Goal: Task Accomplishment & Management: Use online tool/utility

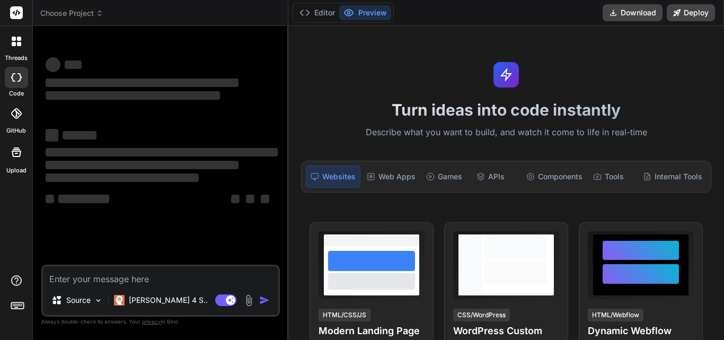
type textarea "x"
type textarea "correct the mail Hi @[PERSON_NAME] [PERSON_NAME], Good morning. This page was f…"
click at [129, 271] on textarea "correct the mail Hi @[PERSON_NAME] [PERSON_NAME], Good morning. This page was f…" at bounding box center [160, 275] width 235 height 19
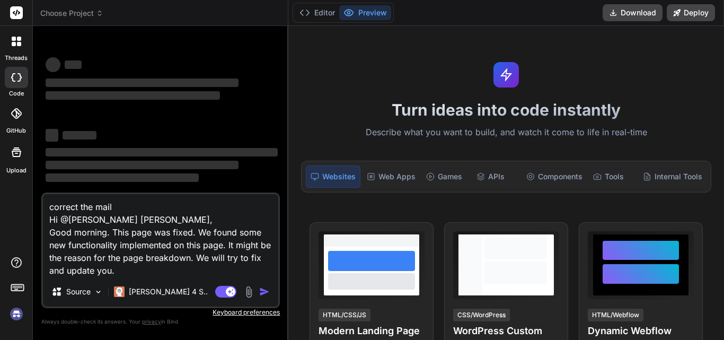
type textarea "x"
type textarea "correct the mail Hi @[PERSON_NAME] [PERSON_NAME], Good morning. This page was f…"
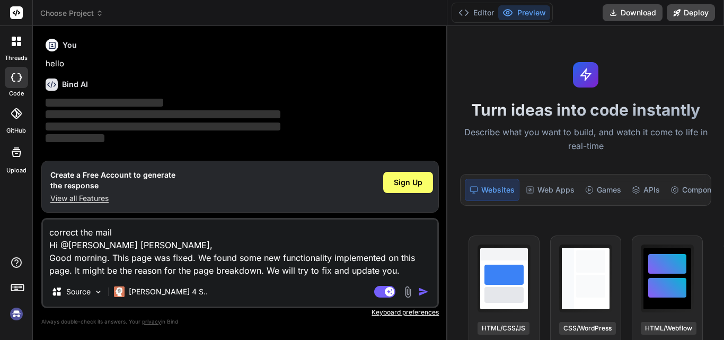
drag, startPoint x: 288, startPoint y: 91, endPoint x: 684, endPoint y: 91, distance: 396.0
click at [684, 91] on div "threads code GitHub Upload Choose Project Created with Pixso. Bind AI Web Searc…" at bounding box center [362, 170] width 724 height 340
click at [424, 285] on div "Source [PERSON_NAME] 4 S.." at bounding box center [240, 293] width 394 height 25
click at [424, 290] on img "button" at bounding box center [423, 291] width 11 height 11
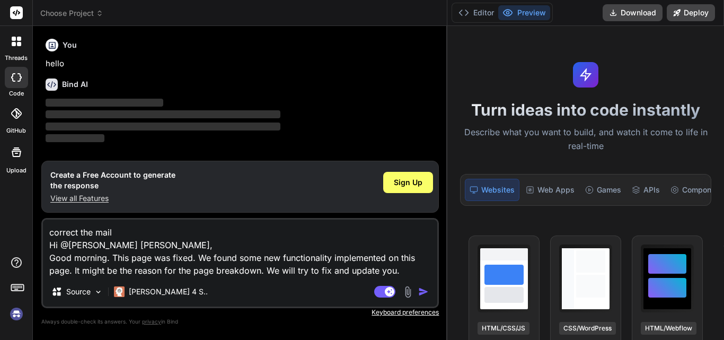
click at [424, 290] on img "button" at bounding box center [423, 291] width 11 height 11
click at [419, 183] on span "Sign Up" at bounding box center [408, 182] width 29 height 11
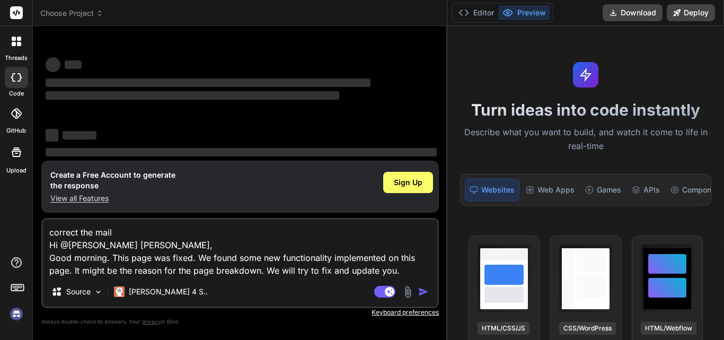
scroll to position [20, 0]
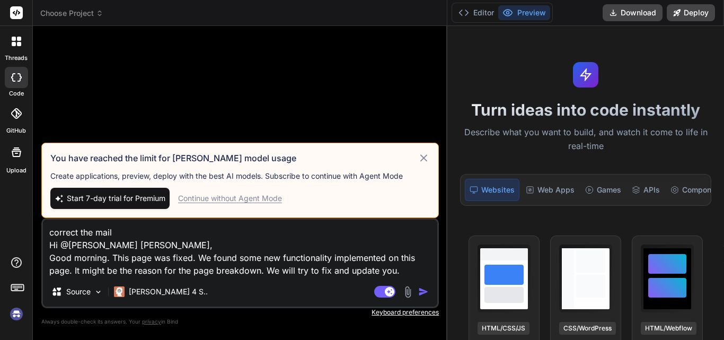
click at [426, 289] on img "button" at bounding box center [423, 291] width 11 height 11
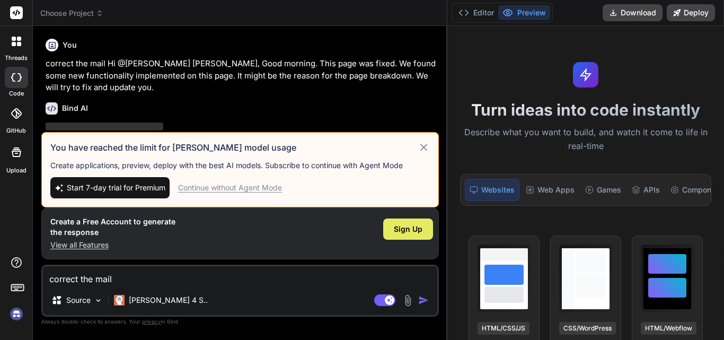
click at [417, 235] on div "Sign Up" at bounding box center [408, 228] width 50 height 21
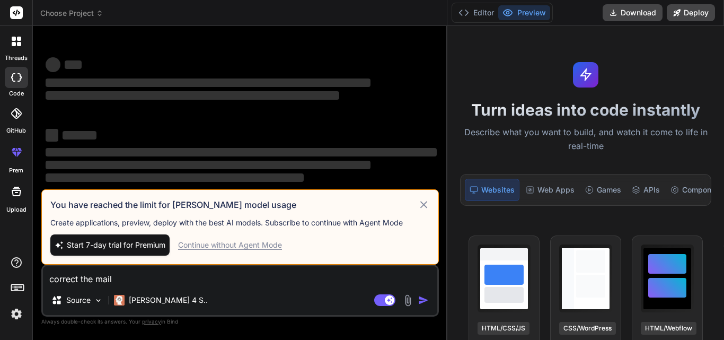
type textarea "x"
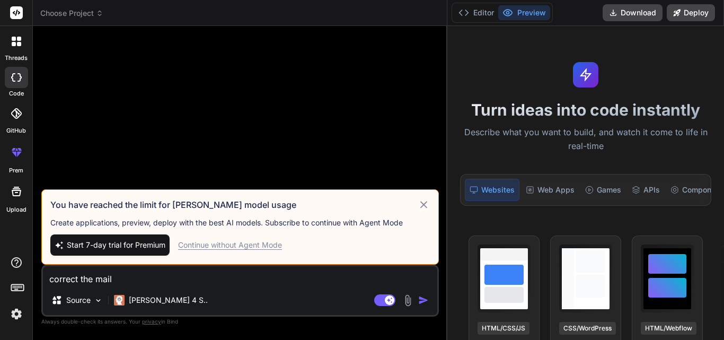
click at [286, 282] on textarea "correct the mail Hi @[PERSON_NAME] [PERSON_NAME], Good morning. This page was f…" at bounding box center [240, 275] width 394 height 19
paste textarea "correct the mail Hi @[PERSON_NAME] [PERSON_NAME], Good morning. This page was f…"
type textarea "correct the mail Hi @[PERSON_NAME] [PERSON_NAME], Good morning. This page was f…"
type textarea "x"
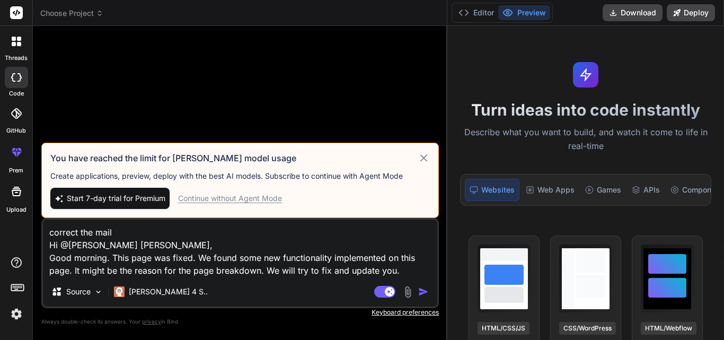
type textarea "correct the mail Hi @[PERSON_NAME] [PERSON_NAME], Good morning. This page was f…"
click at [417, 291] on div "Agent Mode. When this toggle is activated, AI automatically makes decisions, re…" at bounding box center [402, 291] width 61 height 13
click at [223, 198] on div "Continue without Agent Mode" at bounding box center [230, 198] width 104 height 11
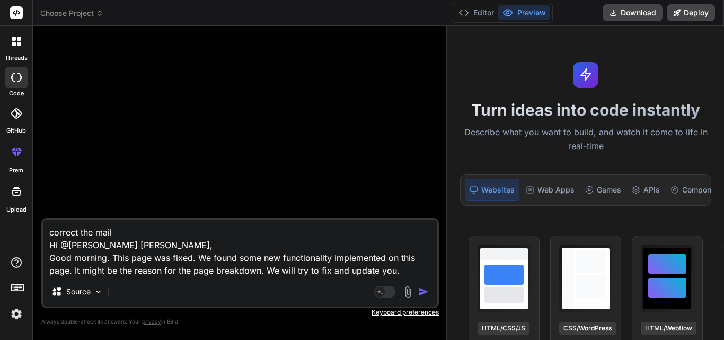
click at [417, 289] on div "Agent Mode. When this toggle is activated, AI automatically makes decisions, re…" at bounding box center [402, 291] width 61 height 13
click at [422, 289] on img "button" at bounding box center [423, 291] width 11 height 11
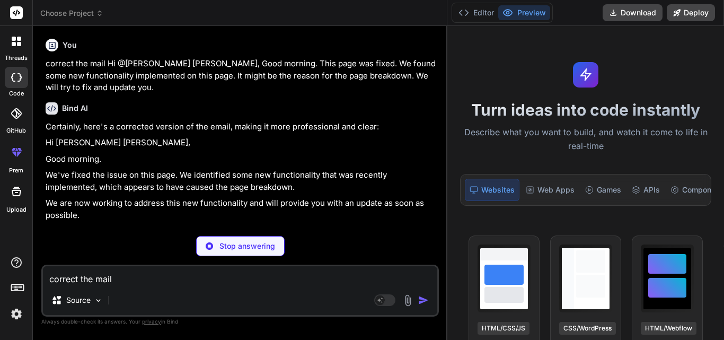
type textarea "x"
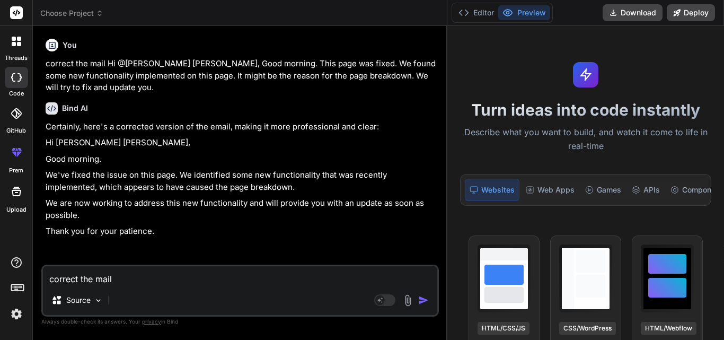
click at [177, 173] on p "We've fixed the issue on this page. We identified some new functionality that w…" at bounding box center [241, 181] width 391 height 24
click at [206, 278] on textarea "correct the mail Hi @[PERSON_NAME] [PERSON_NAME], Good morning. This page was f…" at bounding box center [240, 275] width 394 height 19
paste textarea "We found anyone put some new piece of code in contact.php file, that was the re…"
type textarea "We found anyone put some new piece of code in contact.php file, that was the re…"
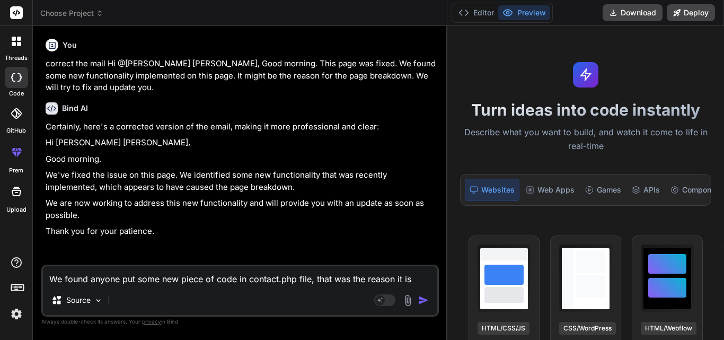
type textarea "x"
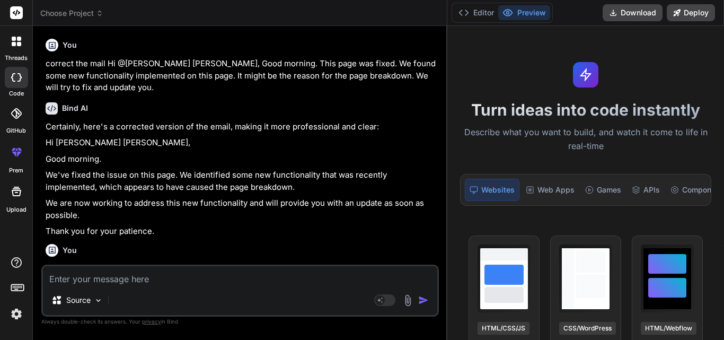
scroll to position [97, 0]
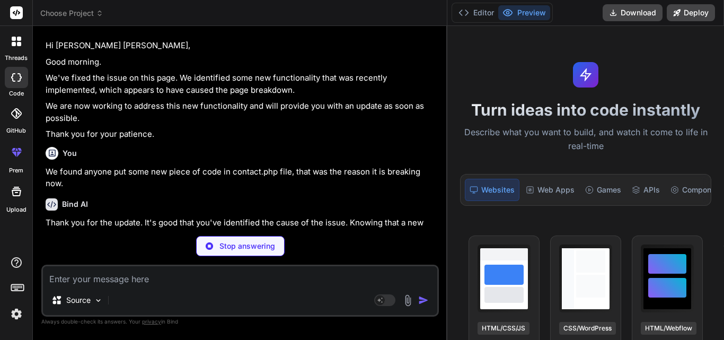
type textarea "x"
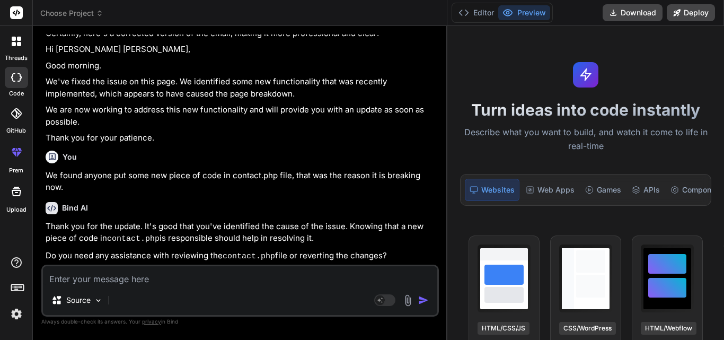
scroll to position [91, 0]
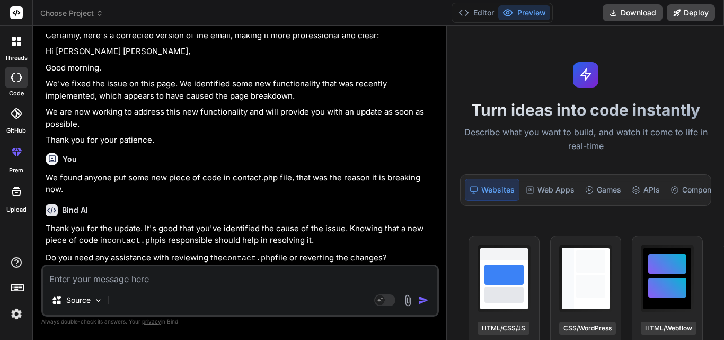
click at [152, 278] on textarea at bounding box center [240, 275] width 394 height 19
type textarea "c"
type textarea "x"
type textarea "co"
type textarea "x"
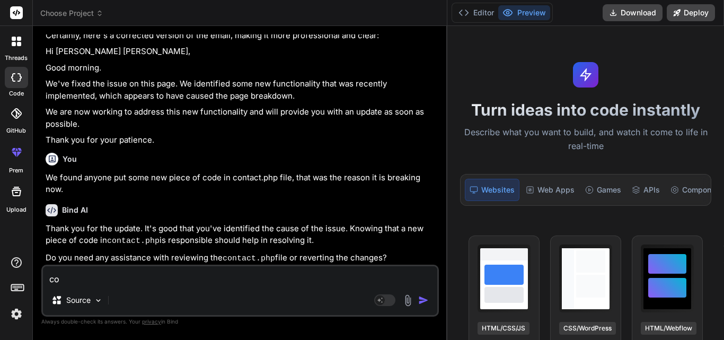
type textarea "cor"
type textarea "x"
type textarea "corr"
type textarea "x"
type textarea "corre"
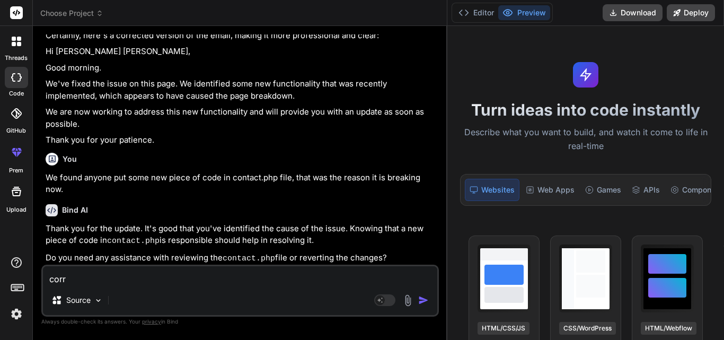
type textarea "x"
type textarea "correc"
type textarea "x"
type textarea "correct"
type textarea "x"
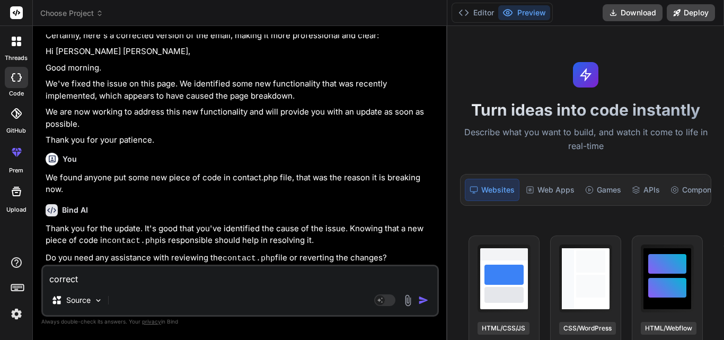
type textarea "correct"
type textarea "x"
type textarea "correct b"
type textarea "x"
type textarea "correct be"
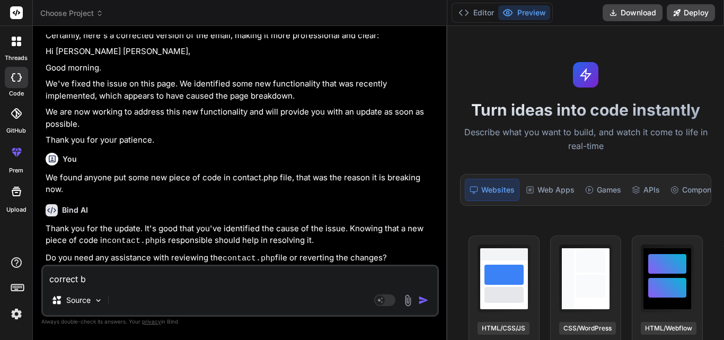
type textarea "x"
type textarea "correct bel"
type textarea "x"
type textarea "correct belo"
type textarea "x"
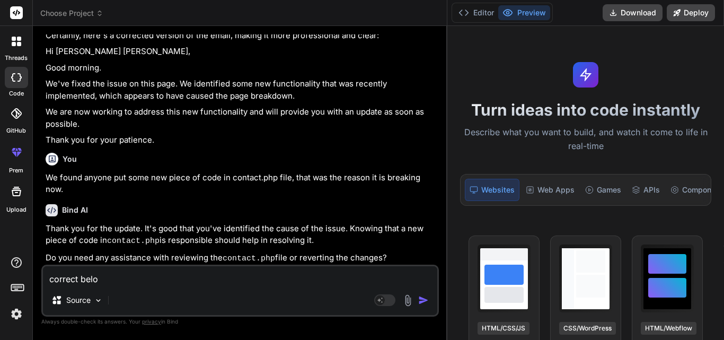
type textarea "correct below"
type textarea "x"
type textarea "correct below"
type textarea "x"
type textarea "correct below l"
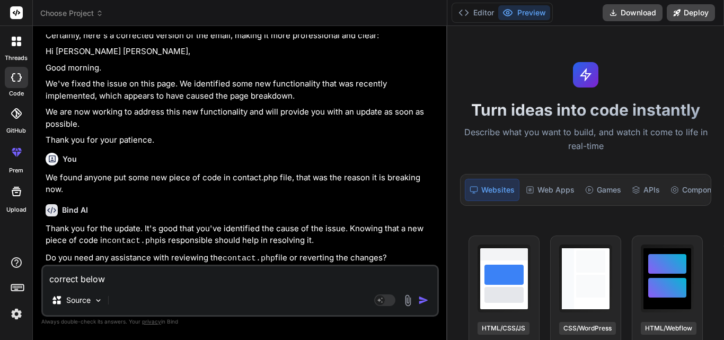
type textarea "x"
type textarea "correct below li"
type textarea "x"
type textarea "correct below lin"
type textarea "x"
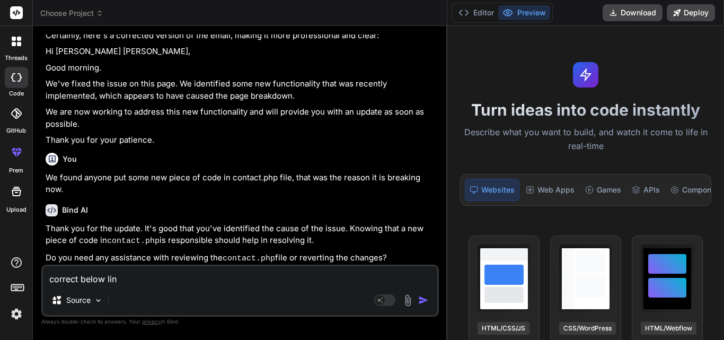
type textarea "correct below line"
type textarea "x"
type textarea "correct below line"
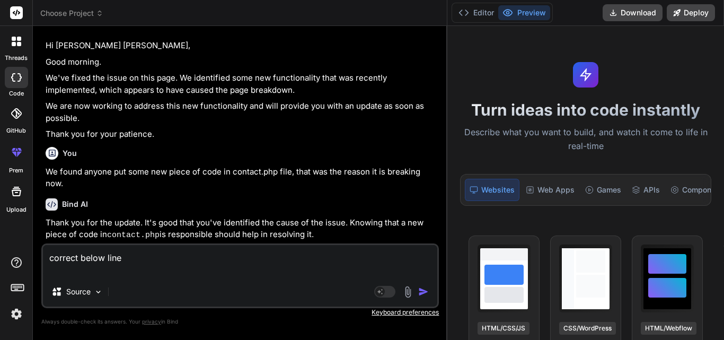
type textarea "x"
paste textarea "We found anyone put some new piece of code in contact.php file, that was the re…"
type textarea "correct below line We found anyone put some new piece of code in contact.php fi…"
type textarea "x"
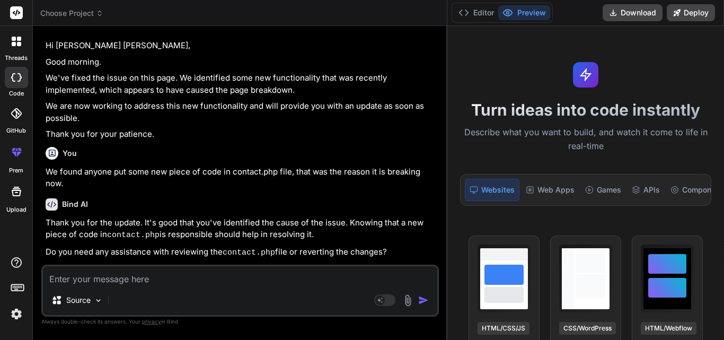
scroll to position [213, 0]
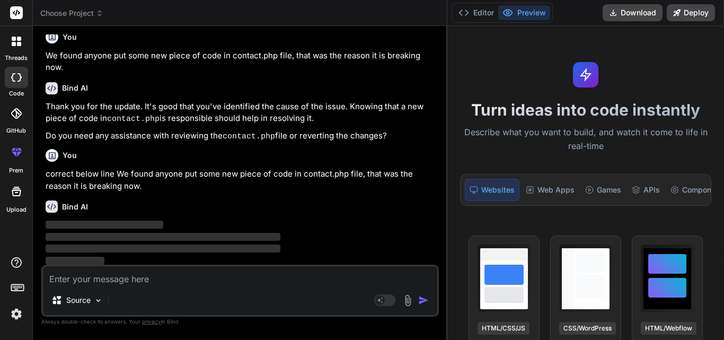
type textarea "x"
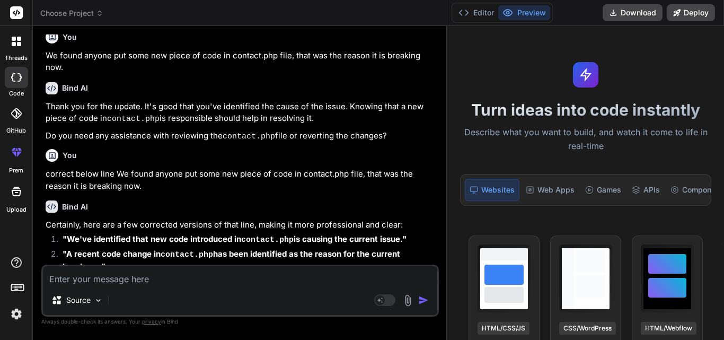
scroll to position [233, 0]
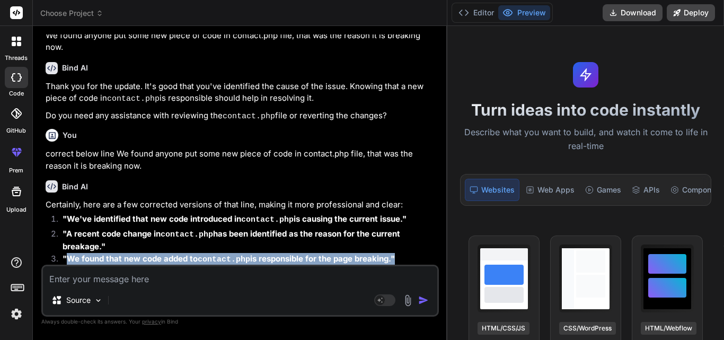
drag, startPoint x: 67, startPoint y: 256, endPoint x: 271, endPoint y: 274, distance: 204.9
click at [271, 275] on div "You correct the mail Hi @[PERSON_NAME] [PERSON_NAME], Good morning. This page w…" at bounding box center [240, 186] width 398 height 305
click at [164, 253] on strong ""We found that new code added to contact.php is responsible for the page breaki…" at bounding box center [229, 258] width 332 height 10
drag, startPoint x: 68, startPoint y: 252, endPoint x: 254, endPoint y: 257, distance: 185.6
click at [254, 257] on strong ""We found that new code added to contact.php is responsible for the page breaki…" at bounding box center [229, 258] width 332 height 10
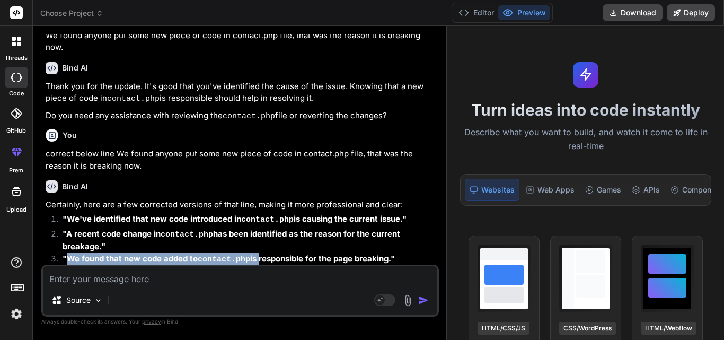
copy strong "We found that new code added to contact.php is"
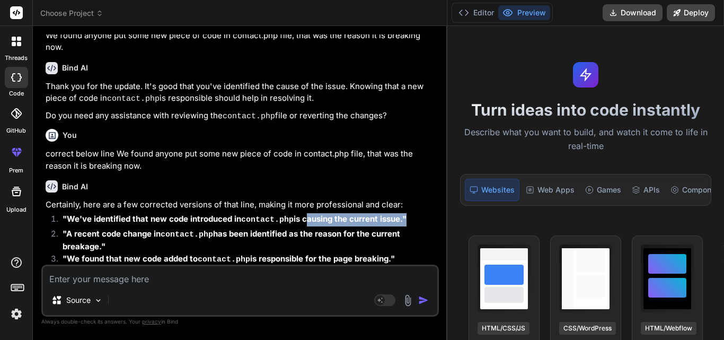
drag, startPoint x: 301, startPoint y: 216, endPoint x: 401, endPoint y: 218, distance: 99.7
click at [401, 218] on strong ""We've identified that new code introduced in contact.php is causing the curren…" at bounding box center [235, 219] width 344 height 10
copy strong "causing the current issue."
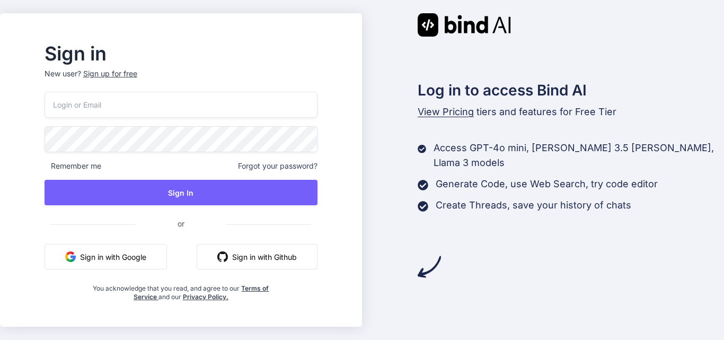
click at [186, 107] on input "email" at bounding box center [181, 105] width 273 height 26
type input "kk12@yopmail.com"
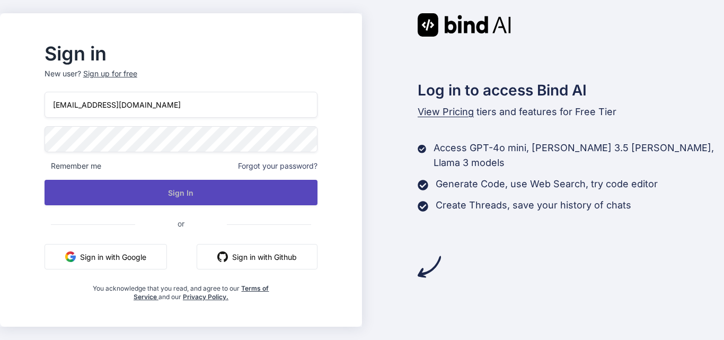
click at [263, 189] on button "Sign In" at bounding box center [181, 192] width 273 height 25
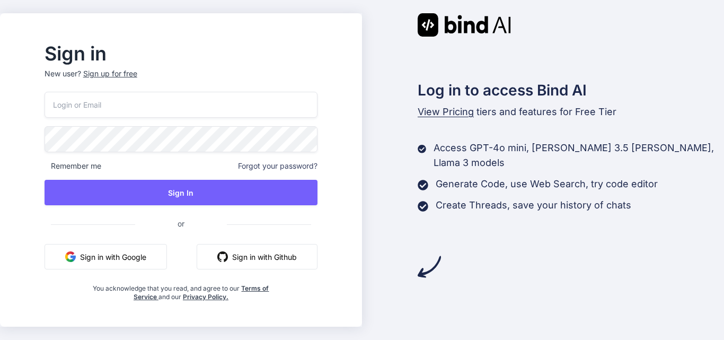
click at [217, 94] on input "email" at bounding box center [181, 105] width 273 height 26
type input "kk12@yopmail.com"
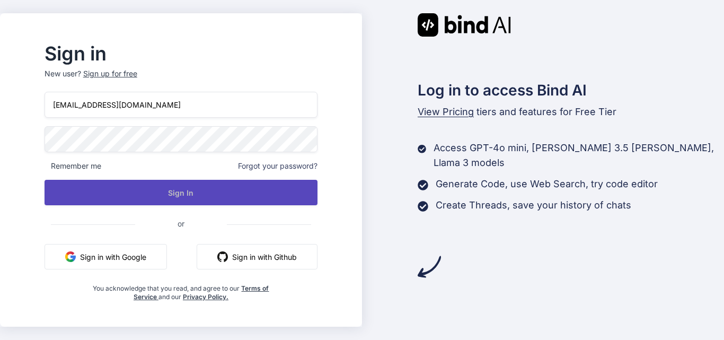
click at [217, 198] on button "Sign In" at bounding box center [181, 192] width 273 height 25
